Goal: Information Seeking & Learning: Learn about a topic

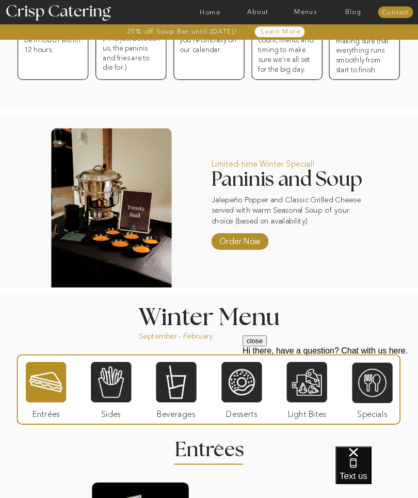
scroll to position [503, 0]
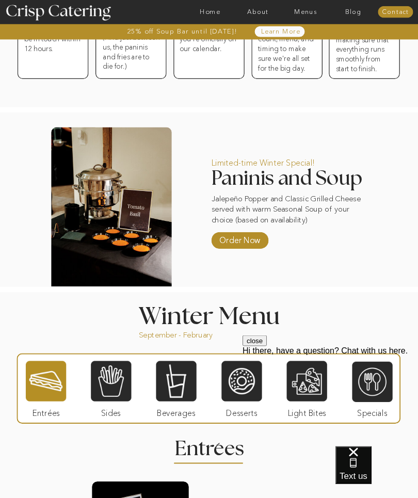
click at [45, 377] on div at bounding box center [46, 382] width 40 height 42
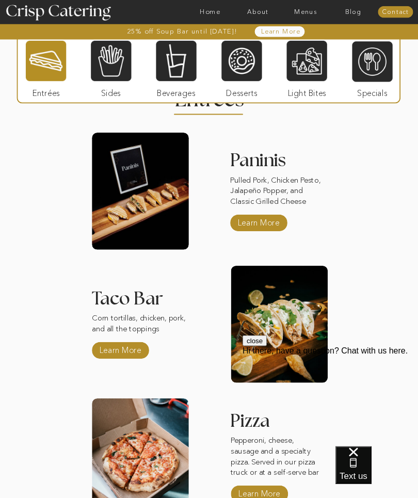
scroll to position [853, 0]
click at [267, 346] on button "close" at bounding box center [255, 341] width 24 height 11
click at [251, 218] on p "Learn More" at bounding box center [258, 221] width 46 height 20
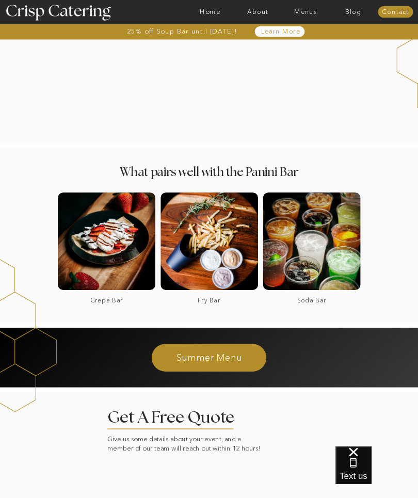
scroll to position [787, 0]
click at [203, 244] on div at bounding box center [210, 242] width 98 height 98
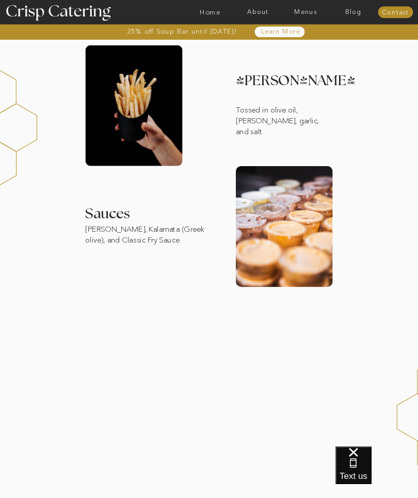
scroll to position [213, 0]
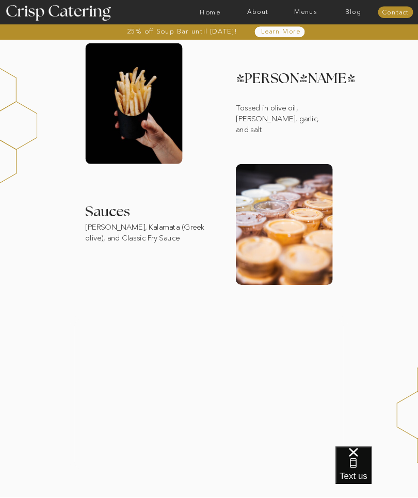
click at [208, 384] on div at bounding box center [209, 394] width 278 height 158
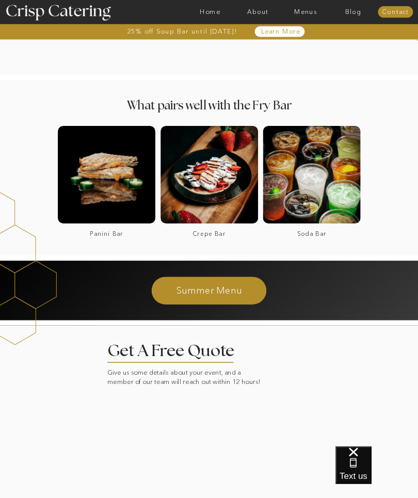
scroll to position [635, 0]
click at [212, 178] on div at bounding box center [210, 175] width 98 height 98
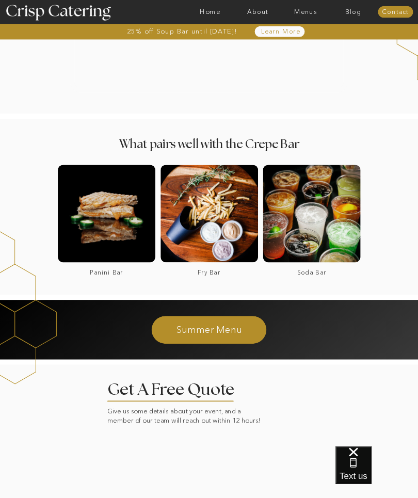
scroll to position [948, 0]
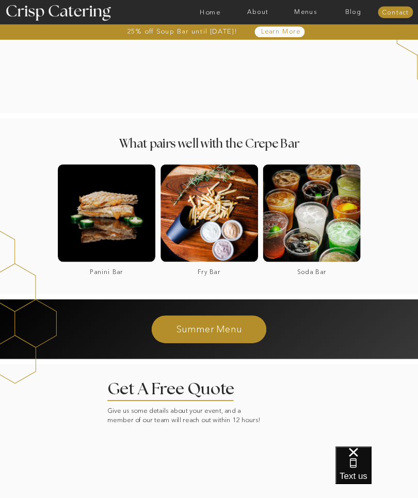
click at [318, 211] on div at bounding box center [312, 213] width 98 height 98
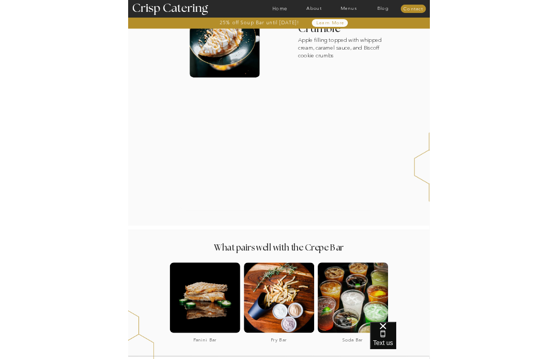
scroll to position [747, 0]
